Goal: Transaction & Acquisition: Purchase product/service

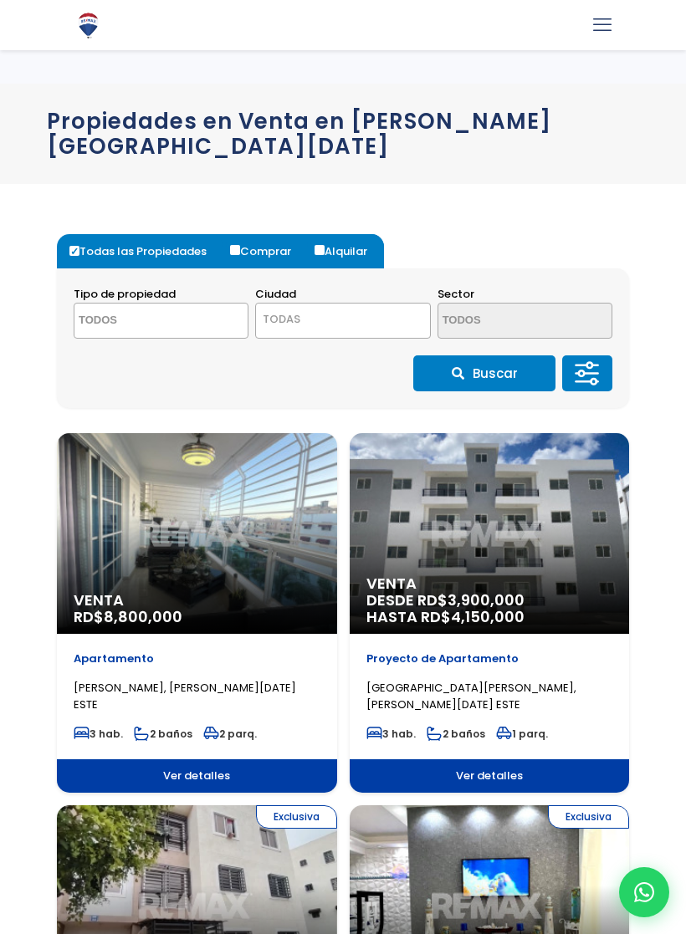
select select
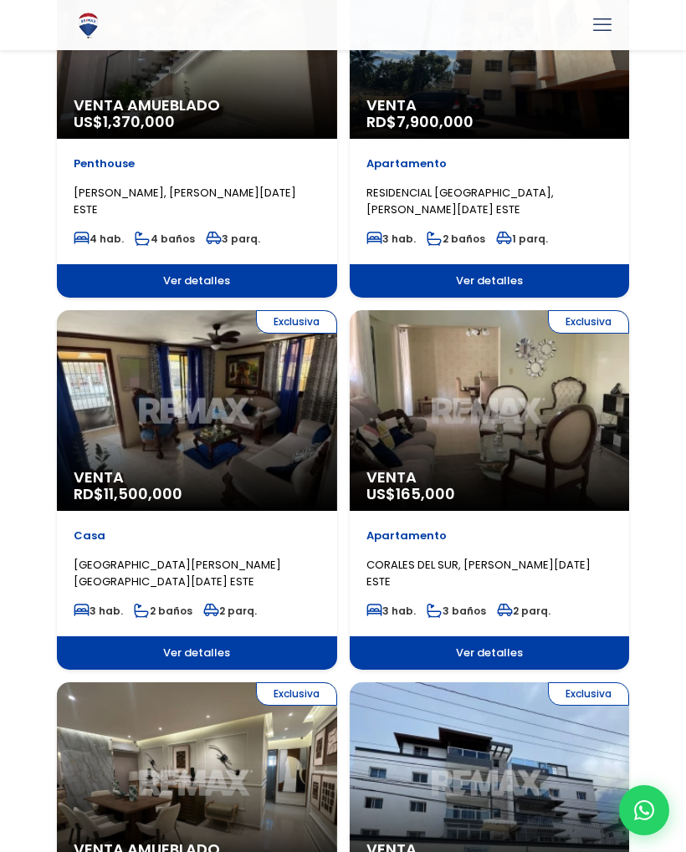
scroll to position [1239, 0]
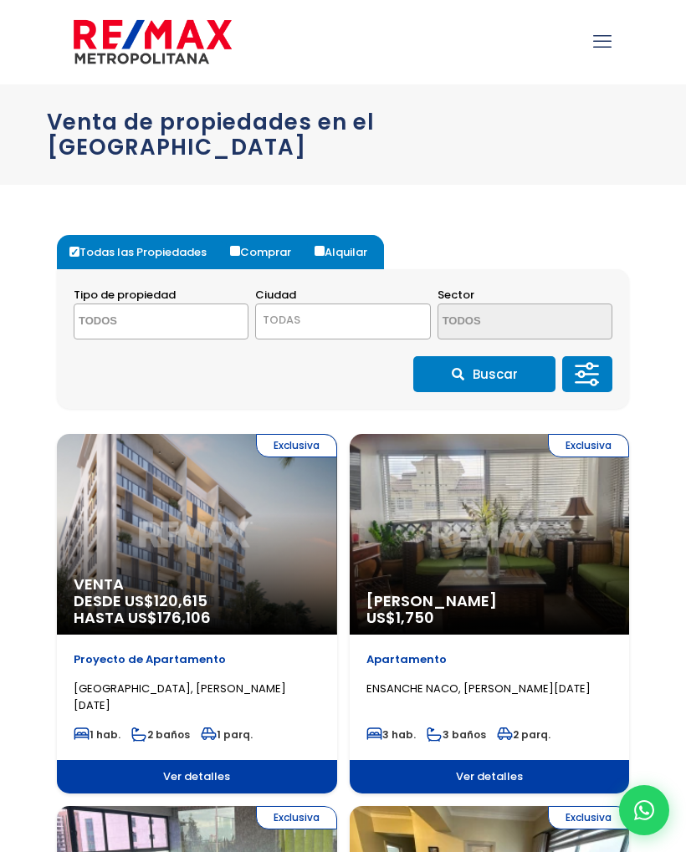
select select
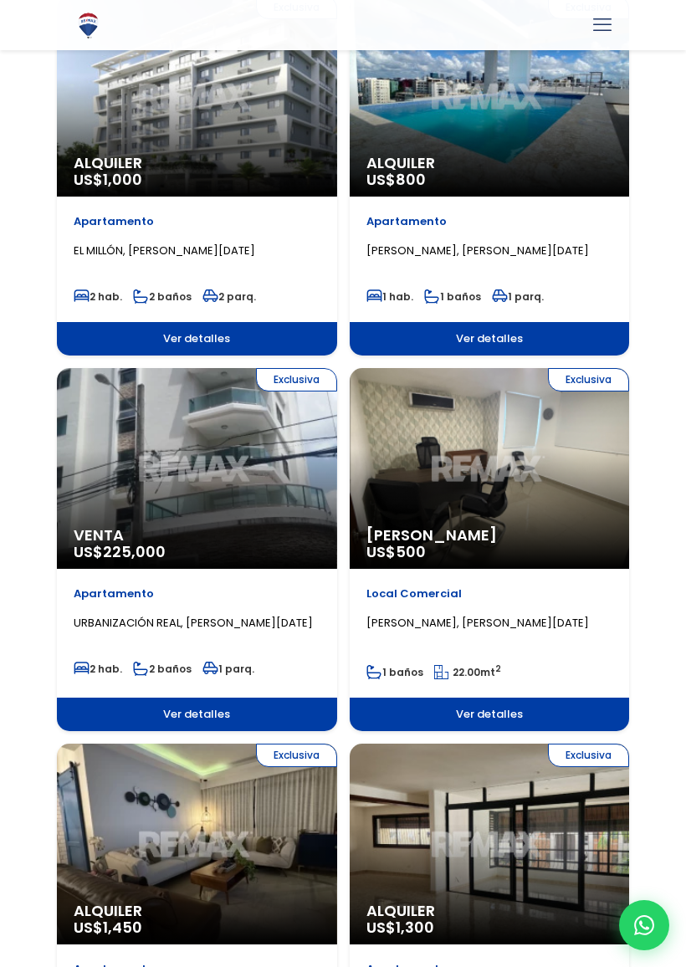
scroll to position [1930, 0]
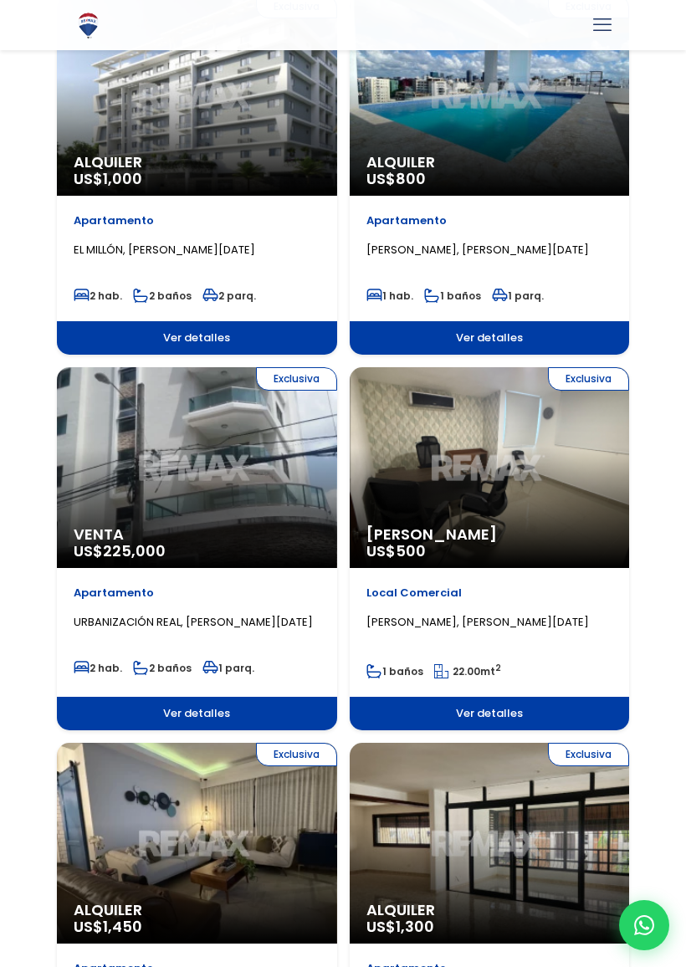
click at [146, 588] on div "Apartamento URBANIZACIÓN REAL, SANTO DOMINGO DE GUZMÁN" at bounding box center [197, 616] width 247 height 63
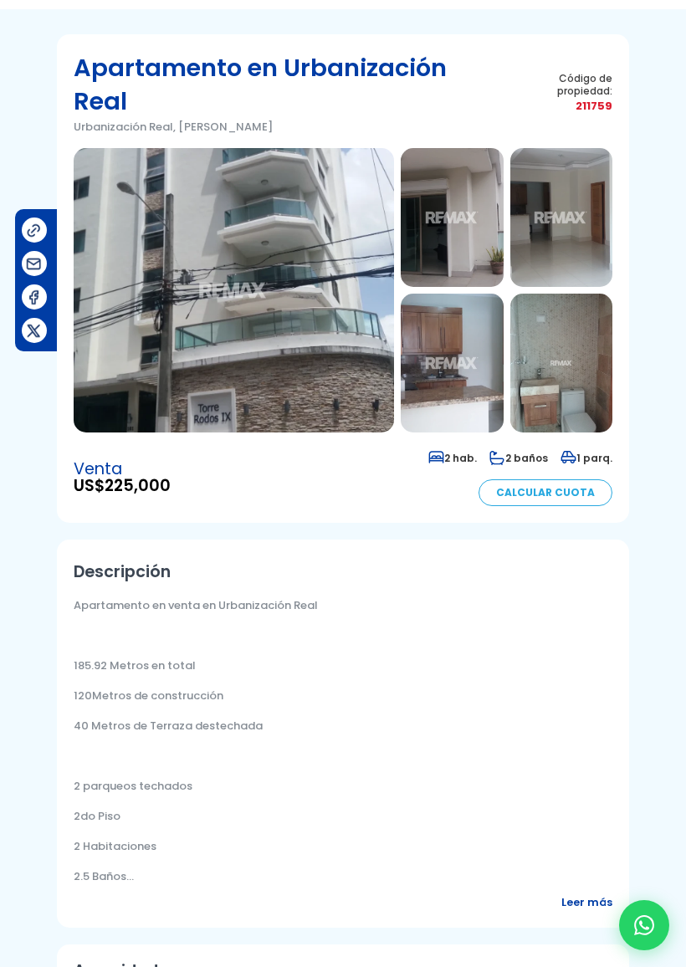
scroll to position [49, 0]
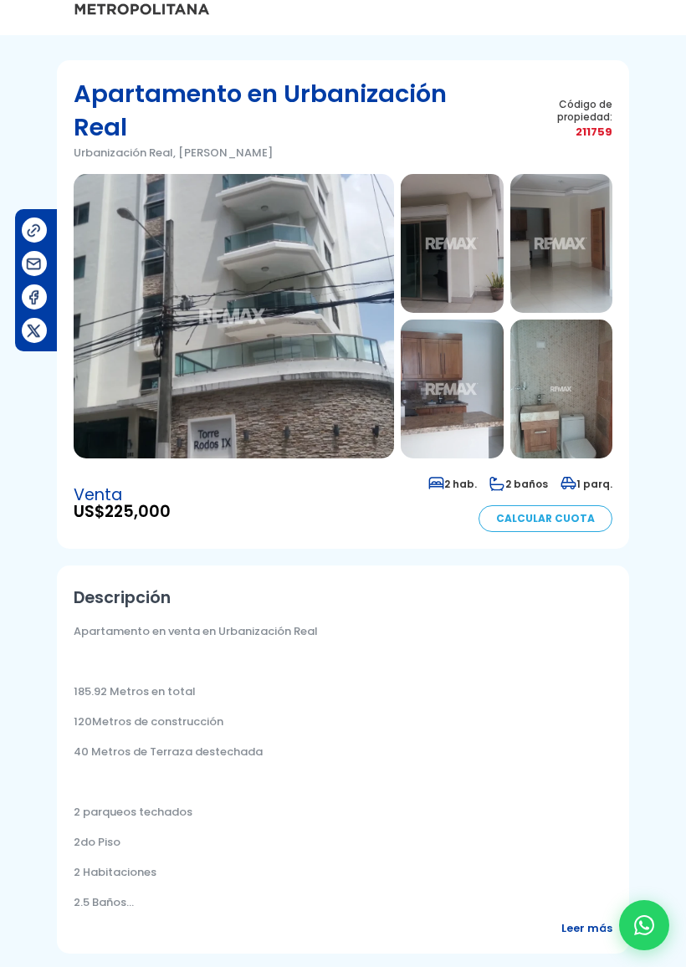
click at [210, 326] on img at bounding box center [234, 316] width 320 height 284
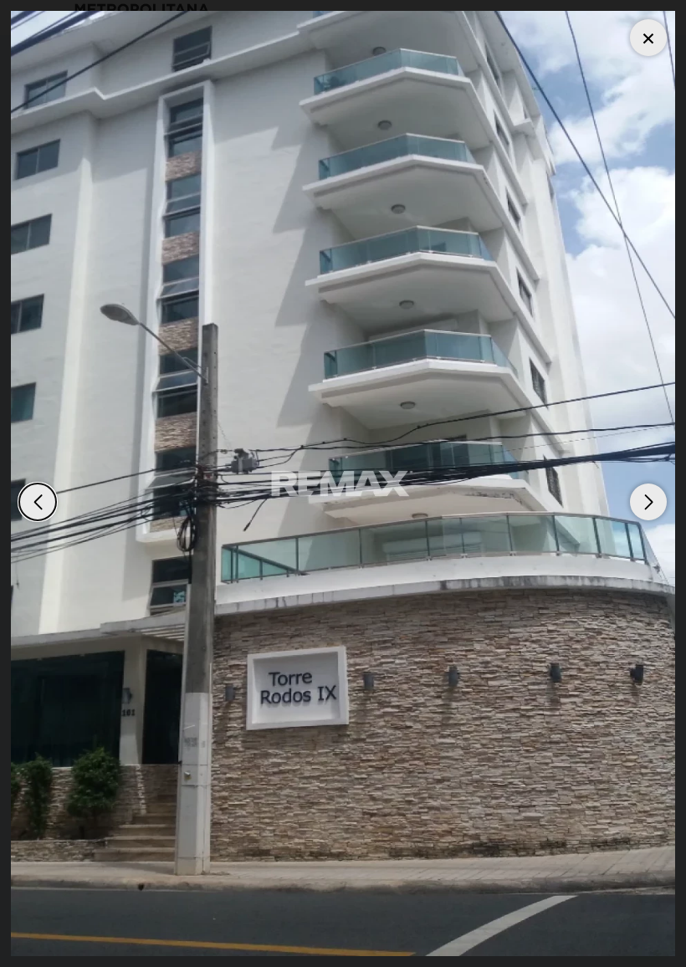
click at [641, 508] on div "Next slide" at bounding box center [648, 501] width 37 height 37
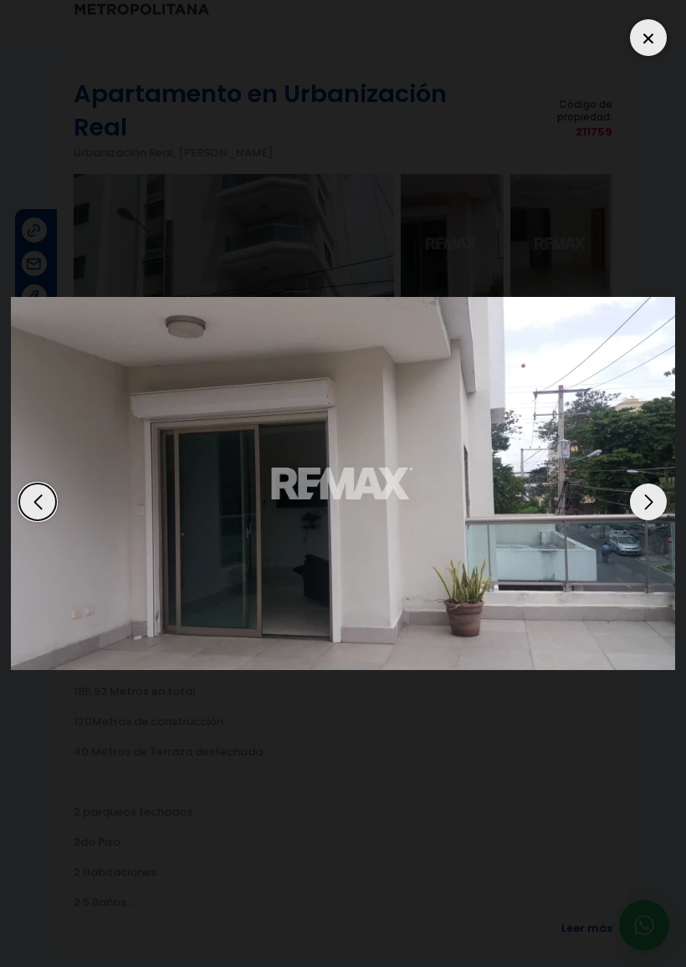
click at [651, 483] on img "2 / 20" at bounding box center [343, 484] width 664 height 374
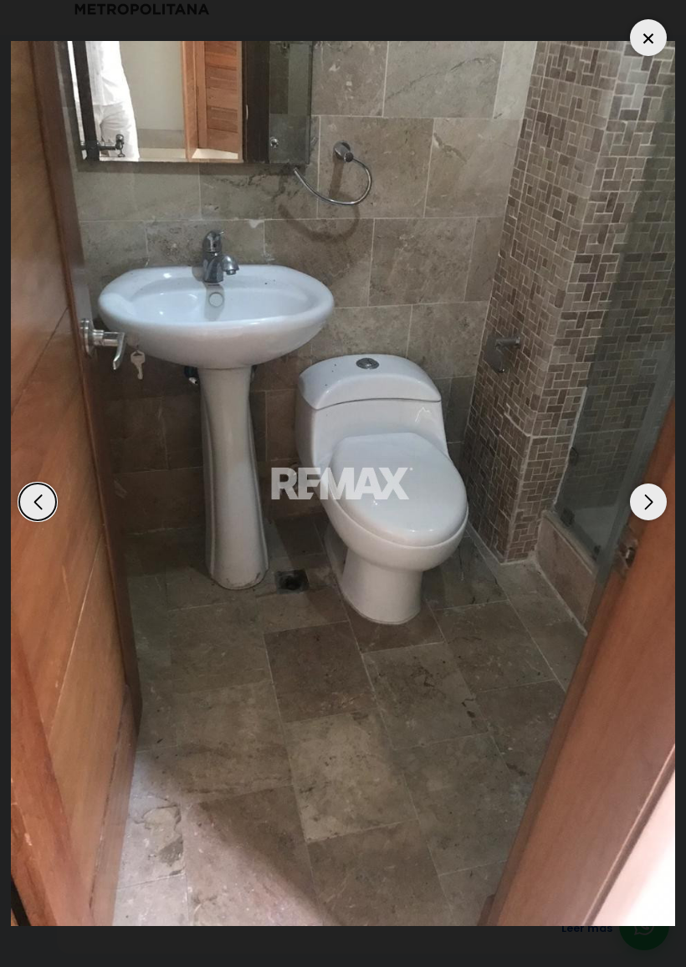
click at [655, 482] on img "20 / 20" at bounding box center [343, 484] width 664 height 886
click at [648, 489] on div "Next slide" at bounding box center [648, 501] width 37 height 37
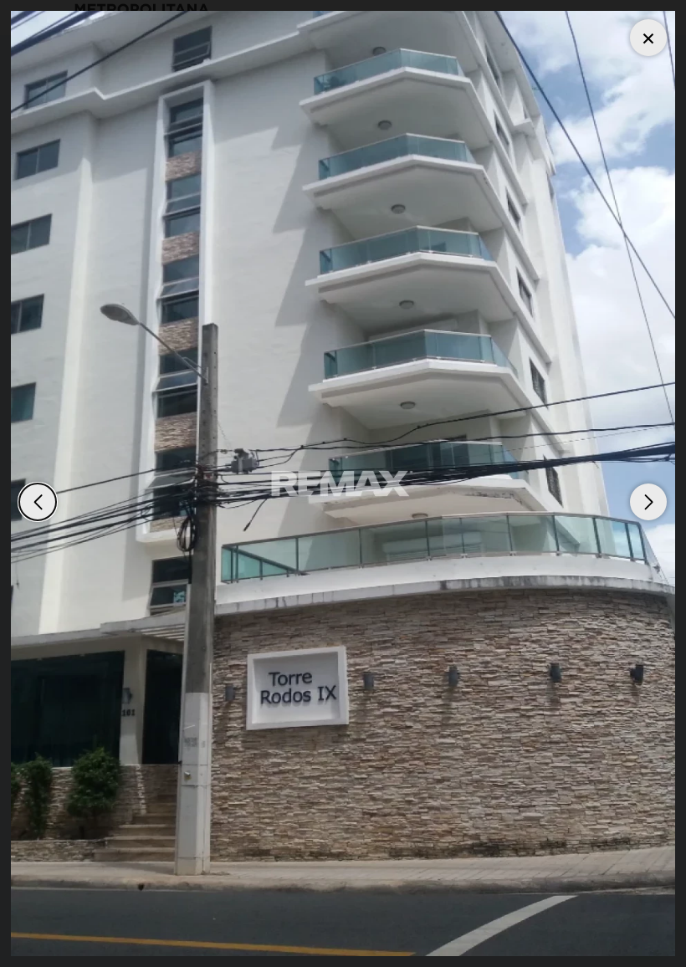
click at [643, 500] on div "Next slide" at bounding box center [648, 501] width 37 height 37
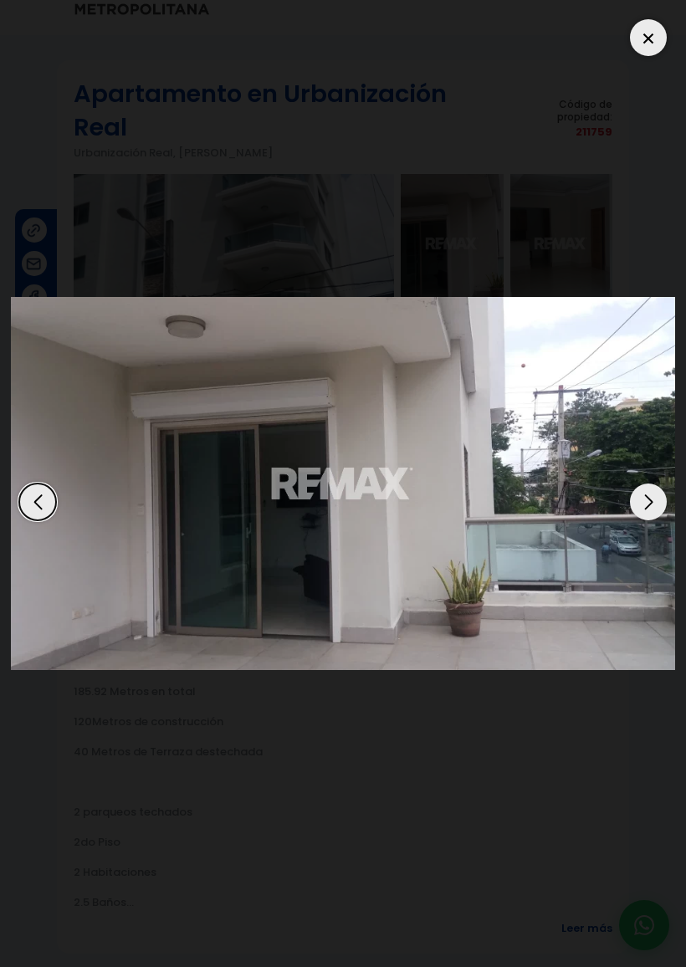
click at [645, 500] on div "Next slide" at bounding box center [648, 501] width 37 height 37
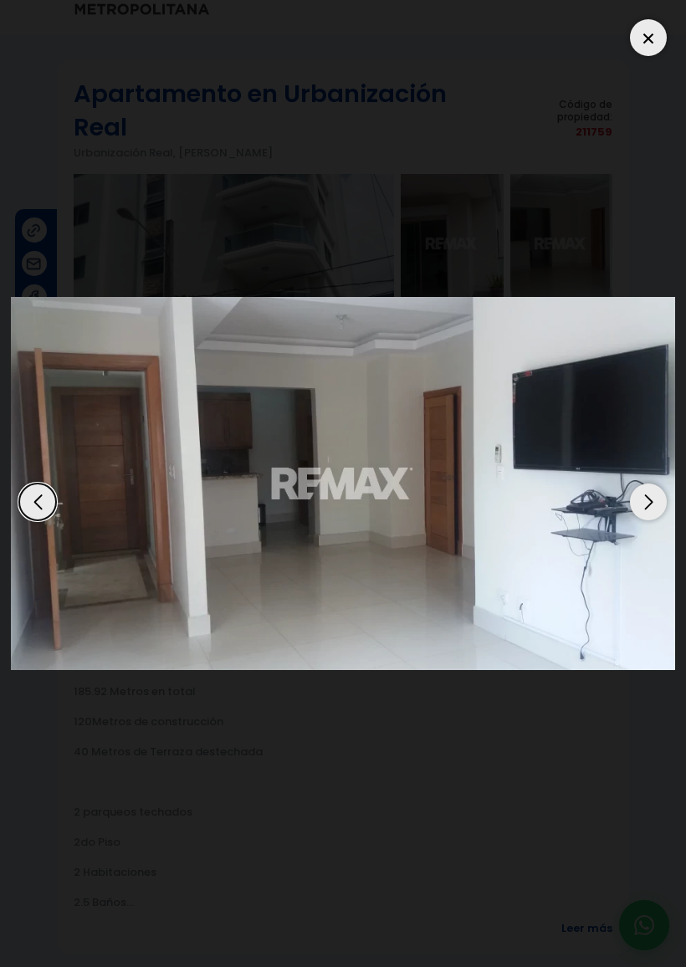
click at [641, 503] on div "Next slide" at bounding box center [648, 501] width 37 height 37
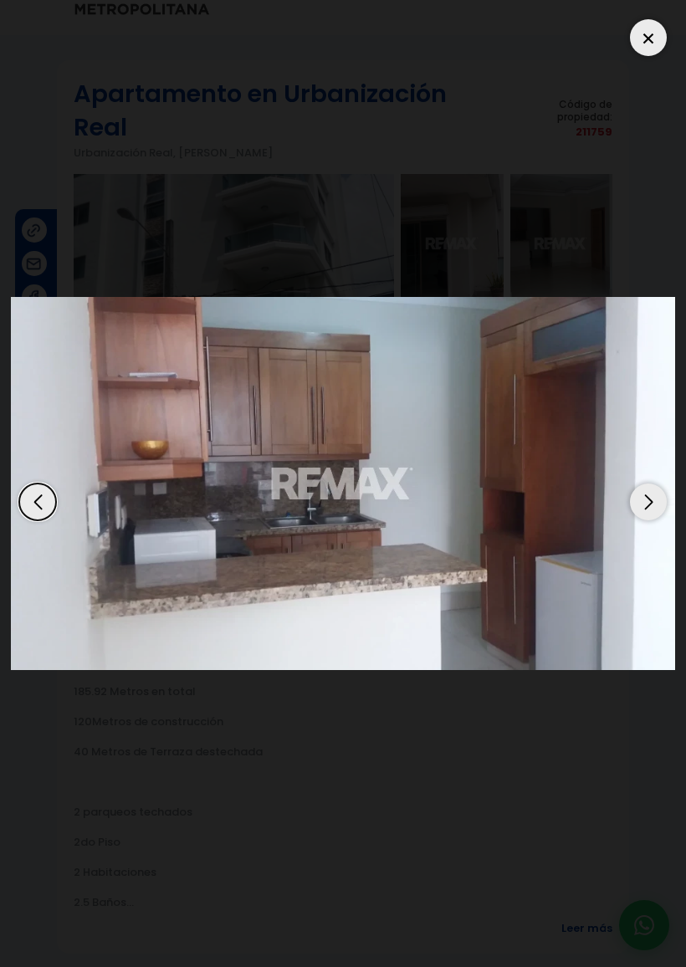
click at [649, 498] on div "Next slide" at bounding box center [648, 501] width 37 height 37
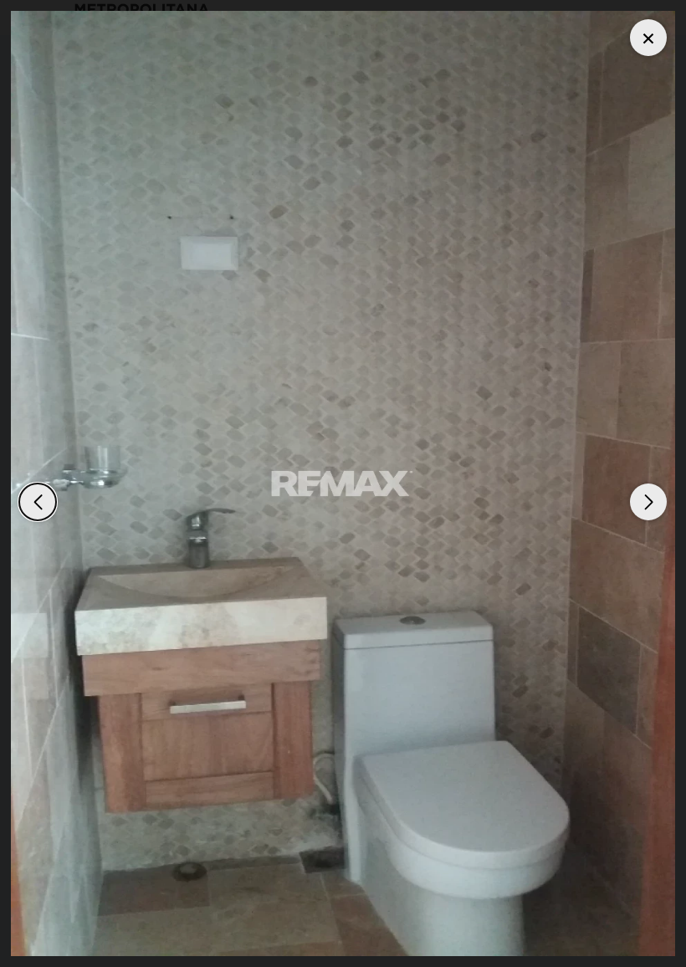
click at [649, 497] on div "Next slide" at bounding box center [648, 501] width 37 height 37
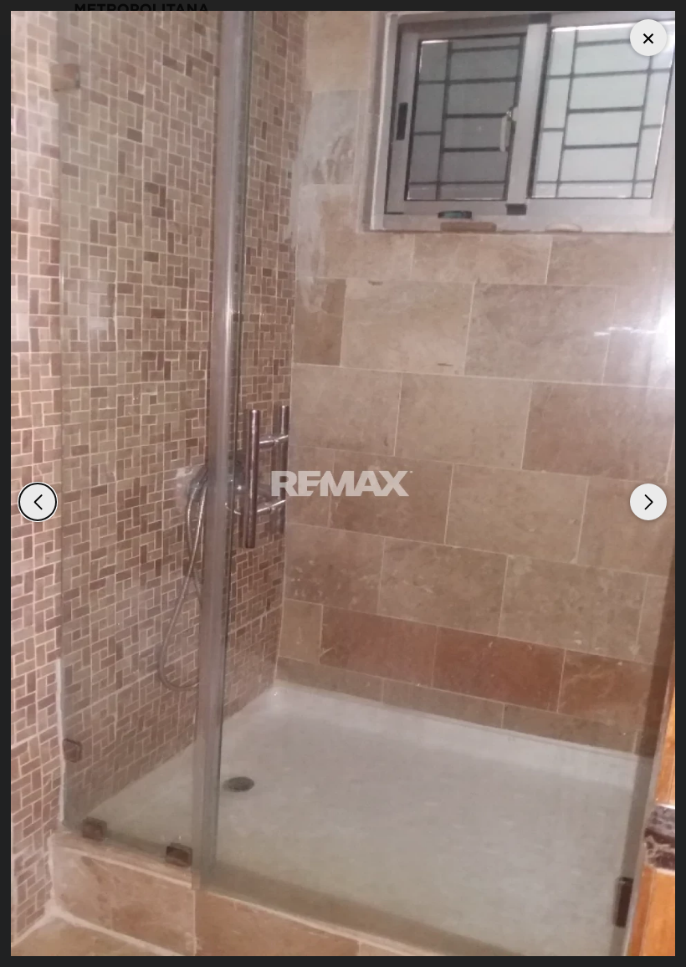
click at [655, 496] on div "Next slide" at bounding box center [648, 501] width 37 height 37
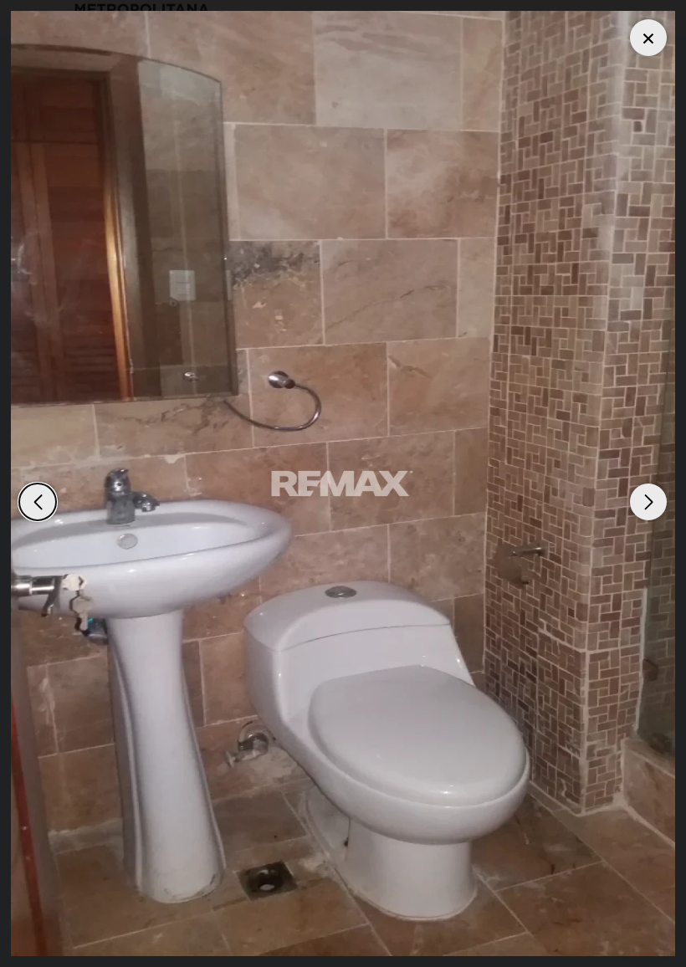
click at [46, 499] on div "Previous slide" at bounding box center [37, 501] width 37 height 37
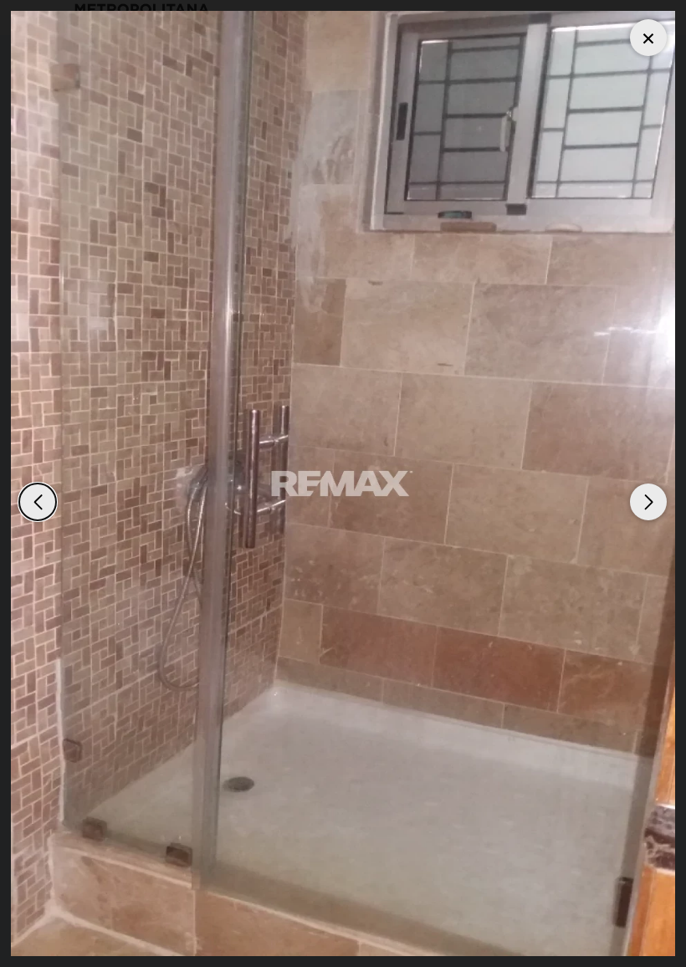
click at [636, 53] on img "6 / 20" at bounding box center [343, 483] width 664 height 945
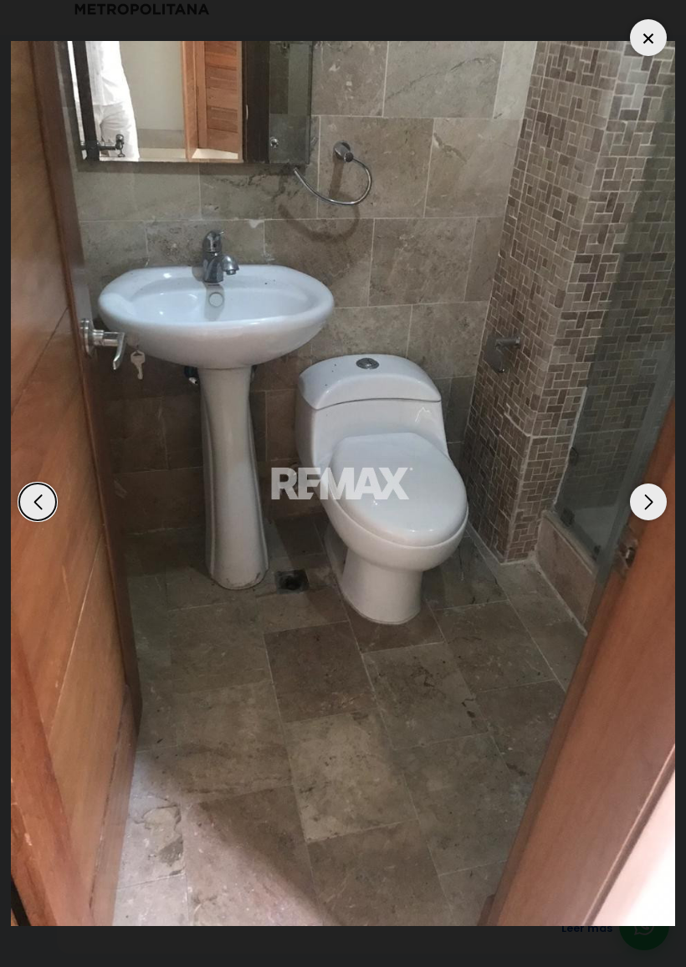
click at [644, 53] on div at bounding box center [648, 37] width 37 height 37
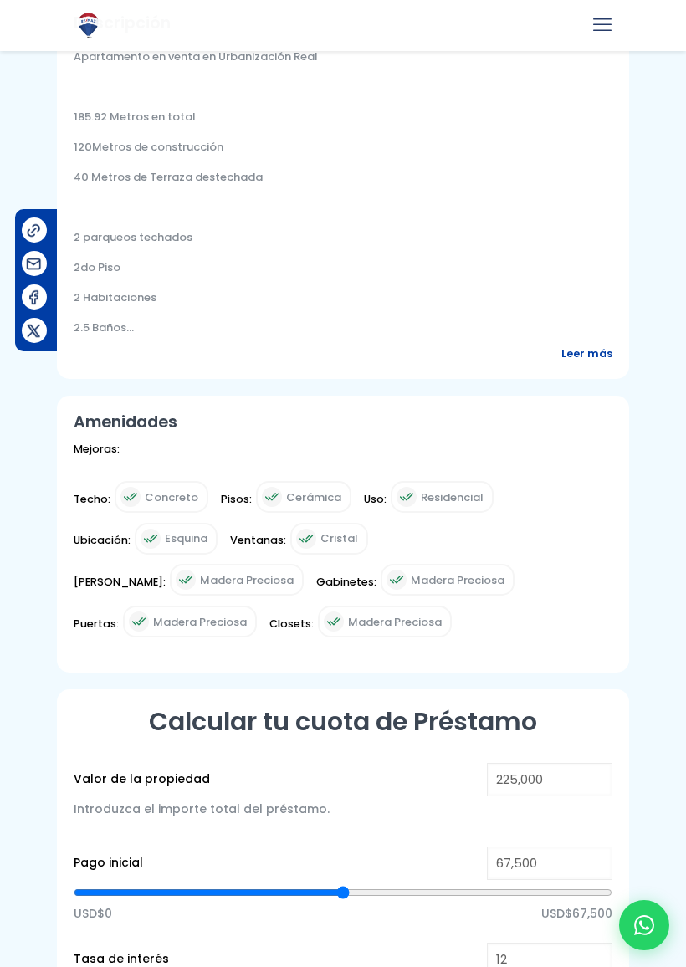
scroll to position [624, 0]
